Goal: Task Accomplishment & Management: Use online tool/utility

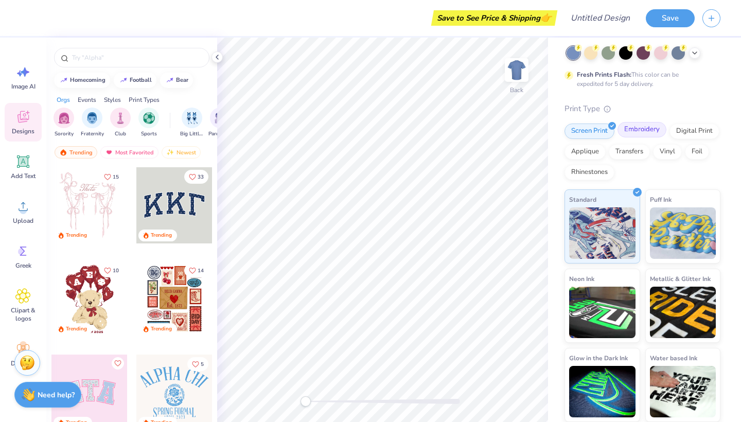
scroll to position [50, 0]
click at [712, 23] on button "button" at bounding box center [712, 17] width 18 height 18
click at [525, 67] on img at bounding box center [516, 69] width 41 height 41
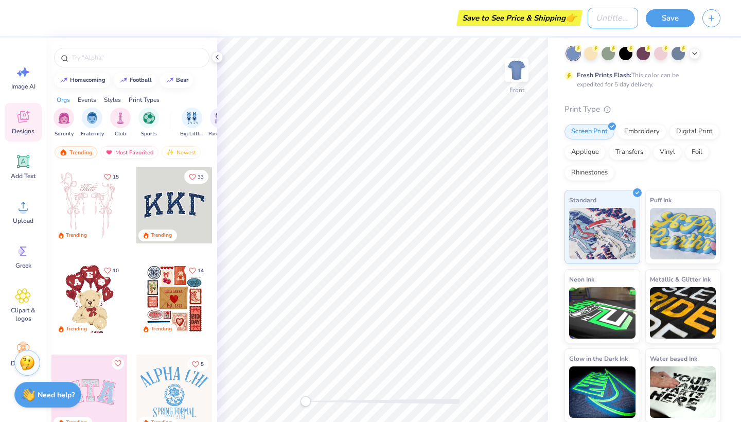
click at [601, 19] on input "Design Title" at bounding box center [613, 18] width 50 height 21
click at [629, 103] on div "Print Type" at bounding box center [643, 109] width 156 height 12
click at [707, 21] on button "button" at bounding box center [712, 17] width 18 height 18
click at [712, 18] on line "button" at bounding box center [712, 16] width 0 height 5
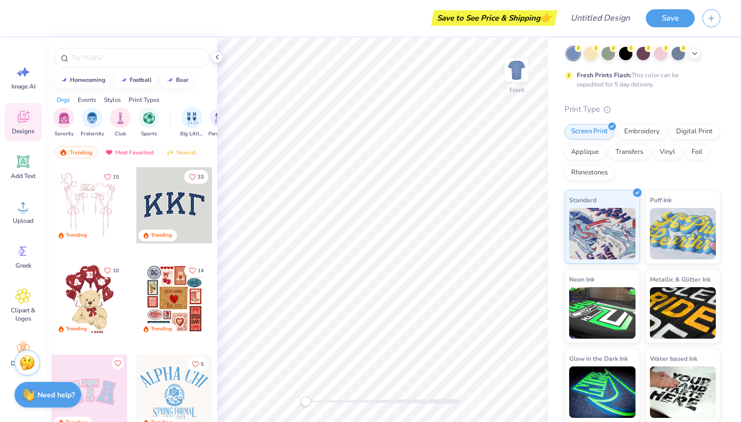
click at [709, 34] on div "Save" at bounding box center [693, 18] width 95 height 36
click at [709, 21] on button "button" at bounding box center [712, 17] width 18 height 18
click at [709, 46] on div "Comfort Colors Adult Heavyweight T-Shirt Comfort Colors # C1717 Minimum Order: …" at bounding box center [643, 210] width 156 height 423
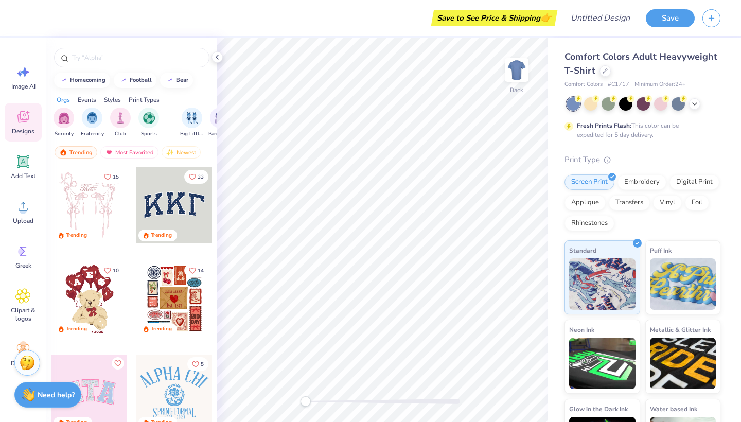
click at [525, 23] on div "Save to See Price & Shipping 👉" at bounding box center [494, 17] width 121 height 15
click at [522, 19] on div "Save to See Price & Shipping 👉" at bounding box center [494, 17] width 121 height 15
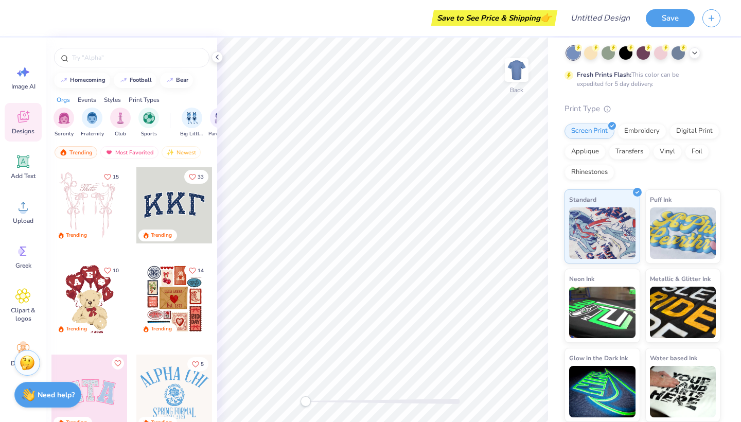
scroll to position [50, 0]
click at [676, 19] on button "Save" at bounding box center [670, 17] width 49 height 18
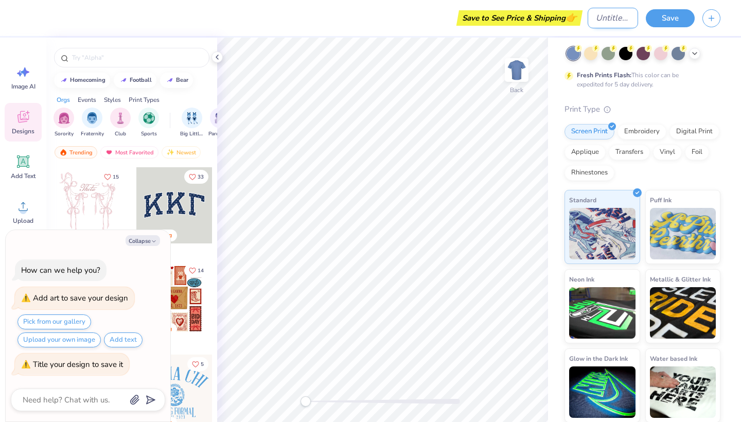
type textarea "x"
click at [618, 13] on input "Design Title" at bounding box center [613, 18] width 50 height 21
type input "c"
type textarea "x"
type input "co"
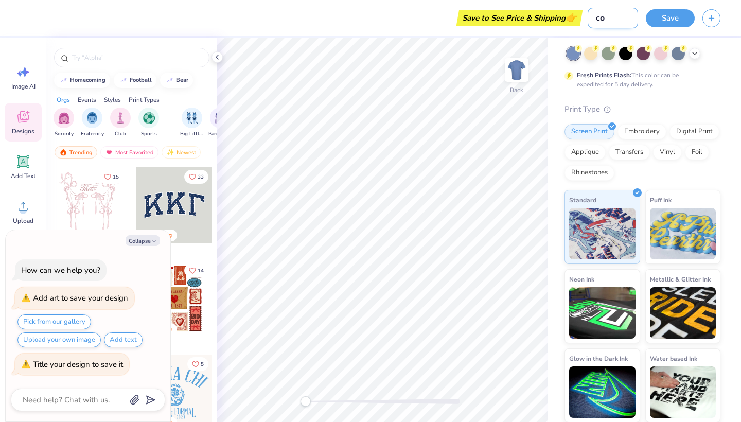
type textarea "x"
type input "cop"
type textarea "x"
type input "copy"
type textarea "x"
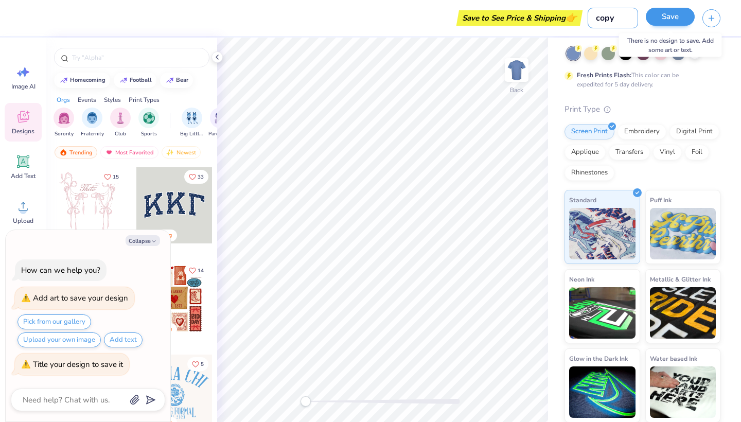
type input "copy"
click at [683, 21] on button "Save" at bounding box center [670, 17] width 49 height 18
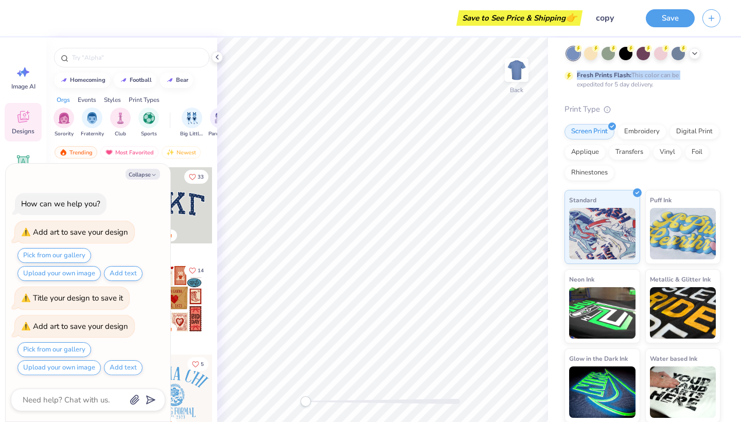
click at [736, 70] on div "Comfort Colors Adult Heavyweight T-Shirt Comfort Colors # C1717 Minimum Order: …" at bounding box center [644, 205] width 193 height 436
click at [153, 178] on icon "button" at bounding box center [154, 175] width 6 height 6
type textarea "x"
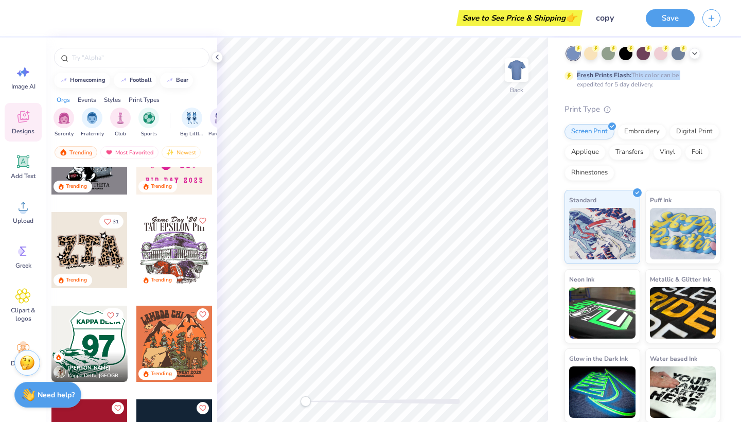
scroll to position [2039, 0]
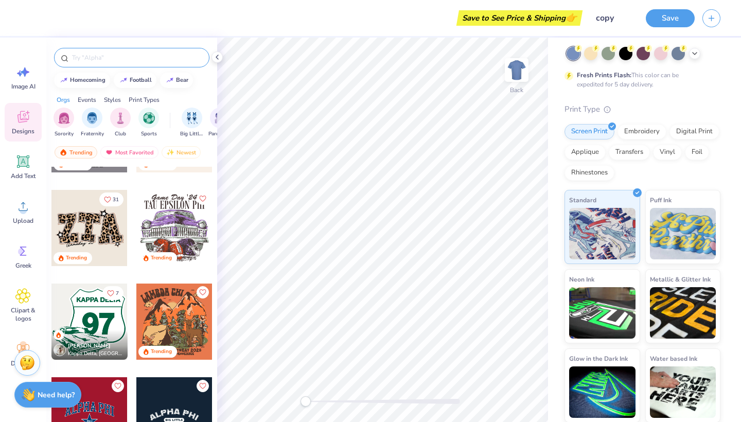
click at [85, 56] on input "text" at bounding box center [137, 58] width 132 height 10
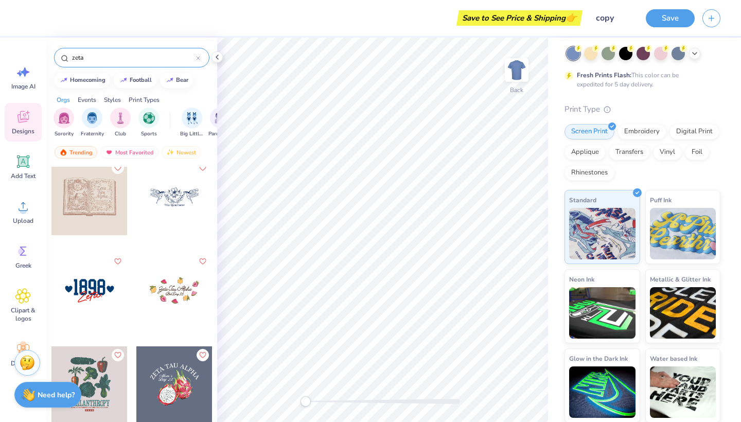
scroll to position [478, 0]
type input "zeta"
click at [81, 289] on div at bounding box center [89, 290] width 76 height 76
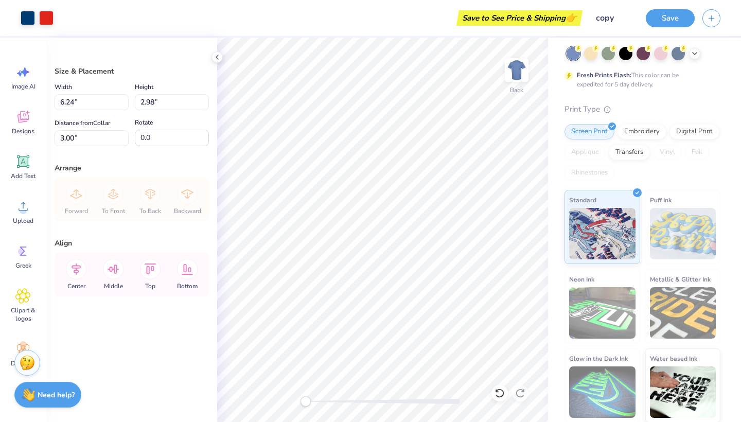
click at [548, 243] on div "Comfort Colors Adult Heavyweight T-Shirt Comfort Colors # C1717 Minimum Order: …" at bounding box center [644, 205] width 193 height 436
click at [671, 13] on button "Save" at bounding box center [670, 17] width 49 height 18
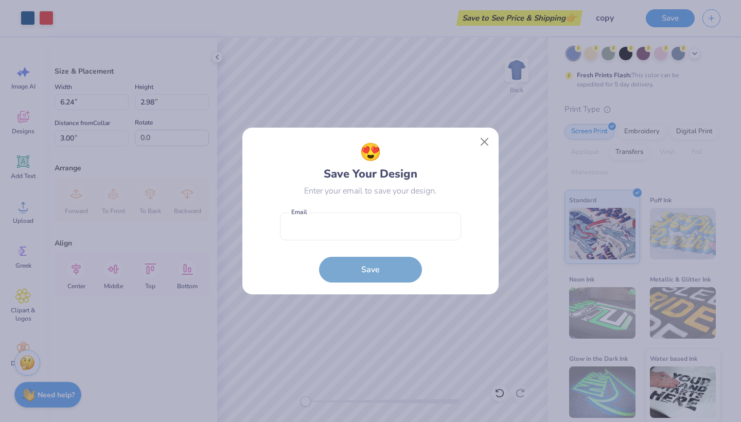
click at [386, 267] on form "Email is a required field Email Save" at bounding box center [370, 246] width 181 height 76
click at [387, 272] on form "Email is a required field Email Save" at bounding box center [370, 246] width 181 height 76
click at [489, 142] on button "Close" at bounding box center [485, 142] width 20 height 20
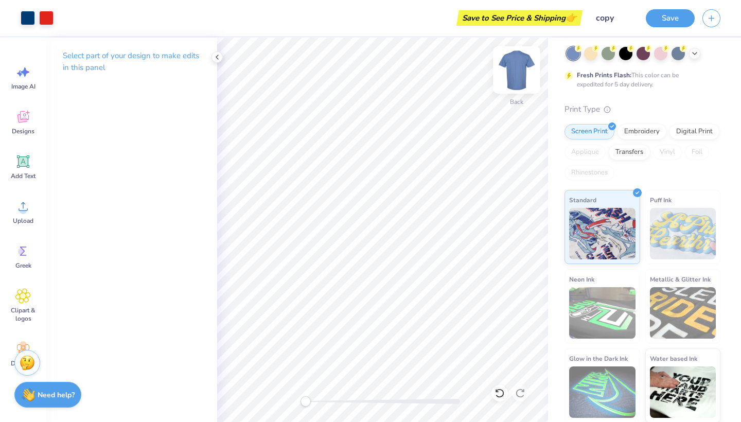
click at [517, 67] on img at bounding box center [516, 69] width 41 height 41
click at [517, 67] on img at bounding box center [517, 70] width 21 height 21
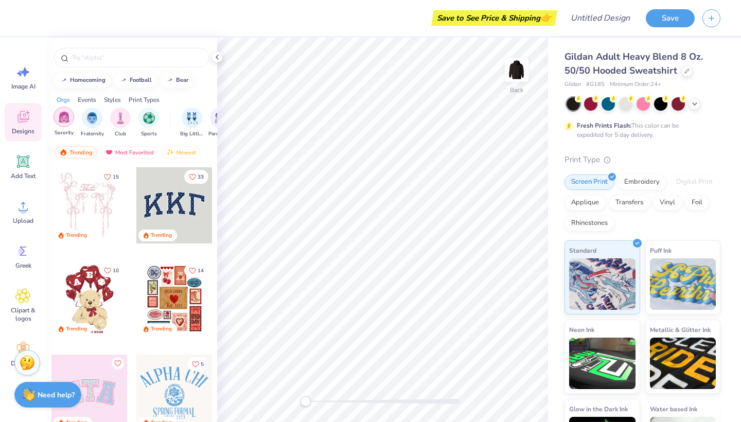
click at [62, 122] on img "filter for Sorority" at bounding box center [64, 117] width 12 height 12
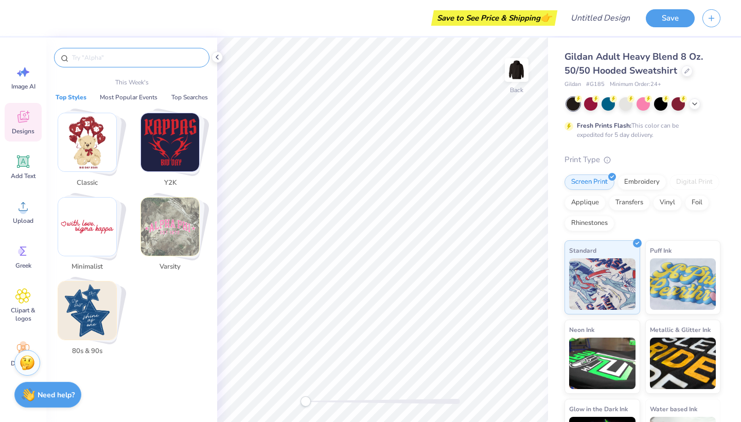
click at [99, 60] on input "text" at bounding box center [137, 58] width 132 height 10
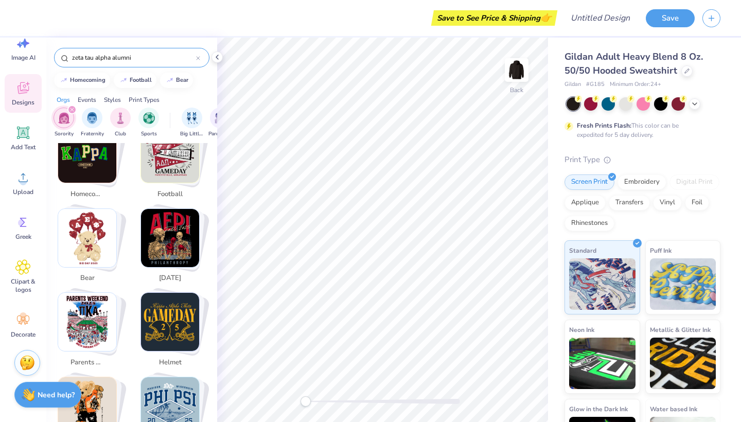
scroll to position [196, 0]
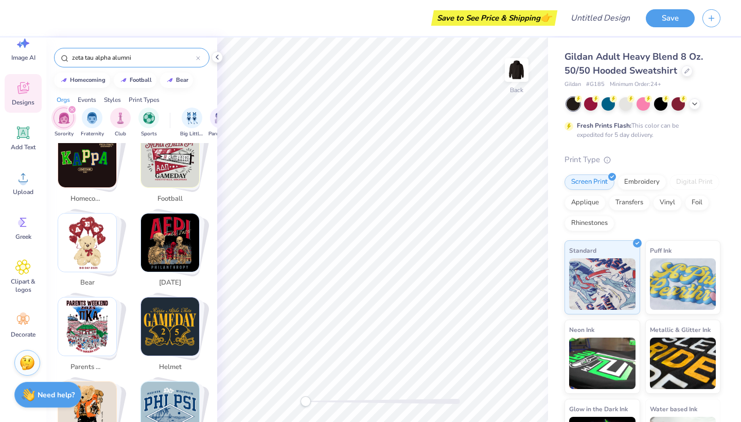
click at [91, 214] on img "Stack Card Button bear" at bounding box center [87, 243] width 58 height 58
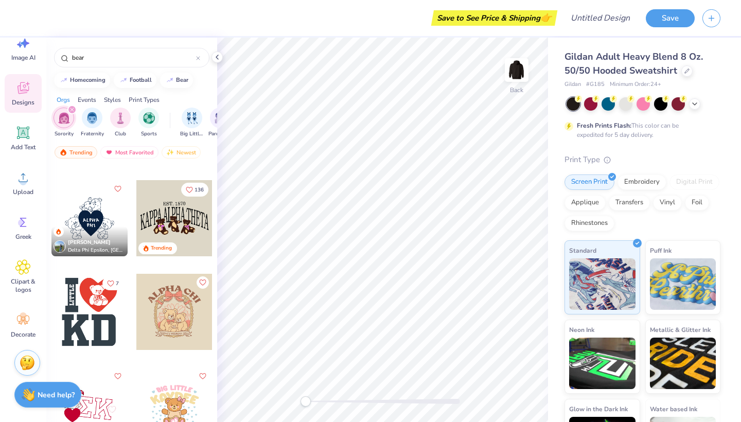
scroll to position [53, 0]
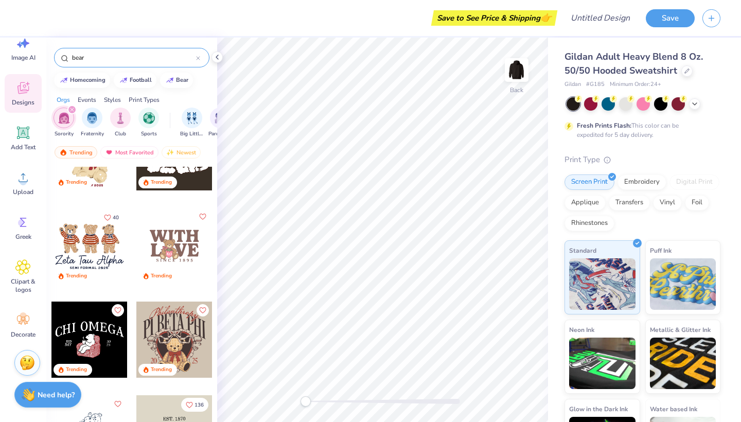
click at [101, 59] on input "bear" at bounding box center [133, 58] width 125 height 10
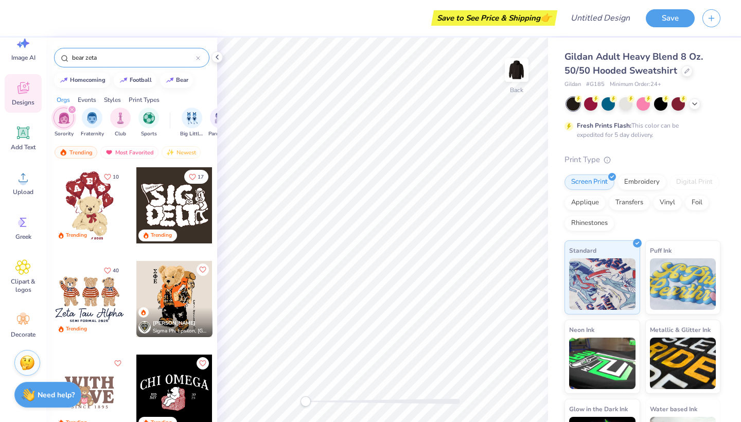
type input "bear zeta"
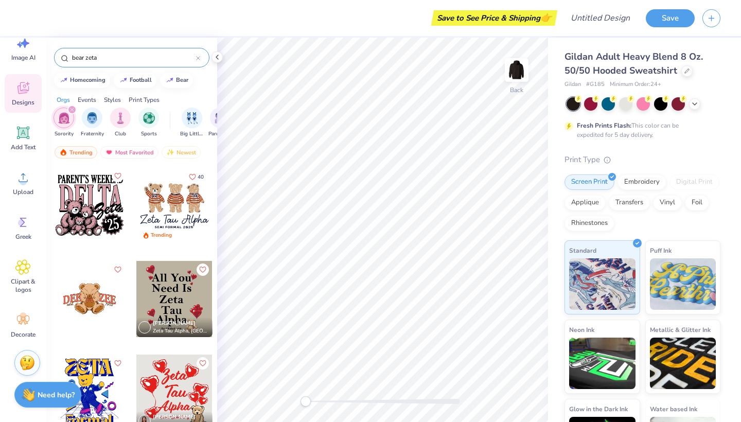
scroll to position [0, 0]
